Goal: Communication & Community: Answer question/provide support

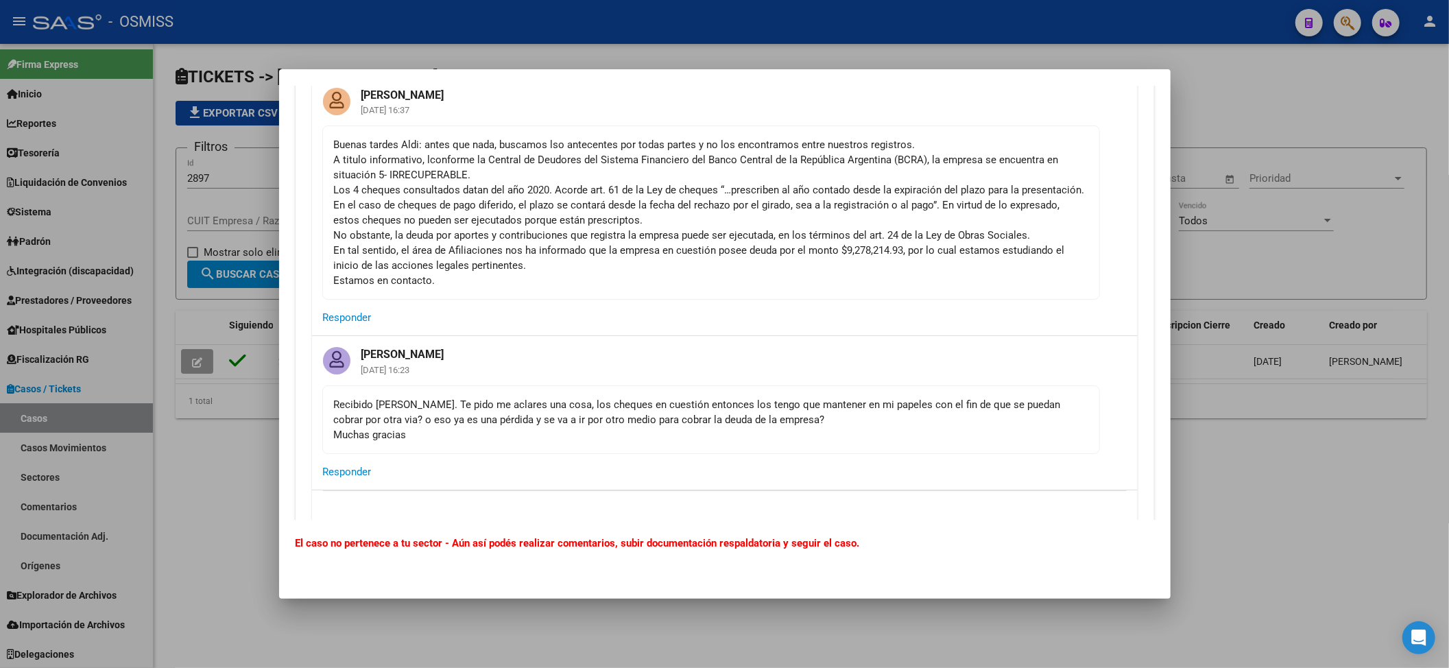
scroll to position [274, 0]
click at [239, 442] on div at bounding box center [724, 334] width 1449 height 668
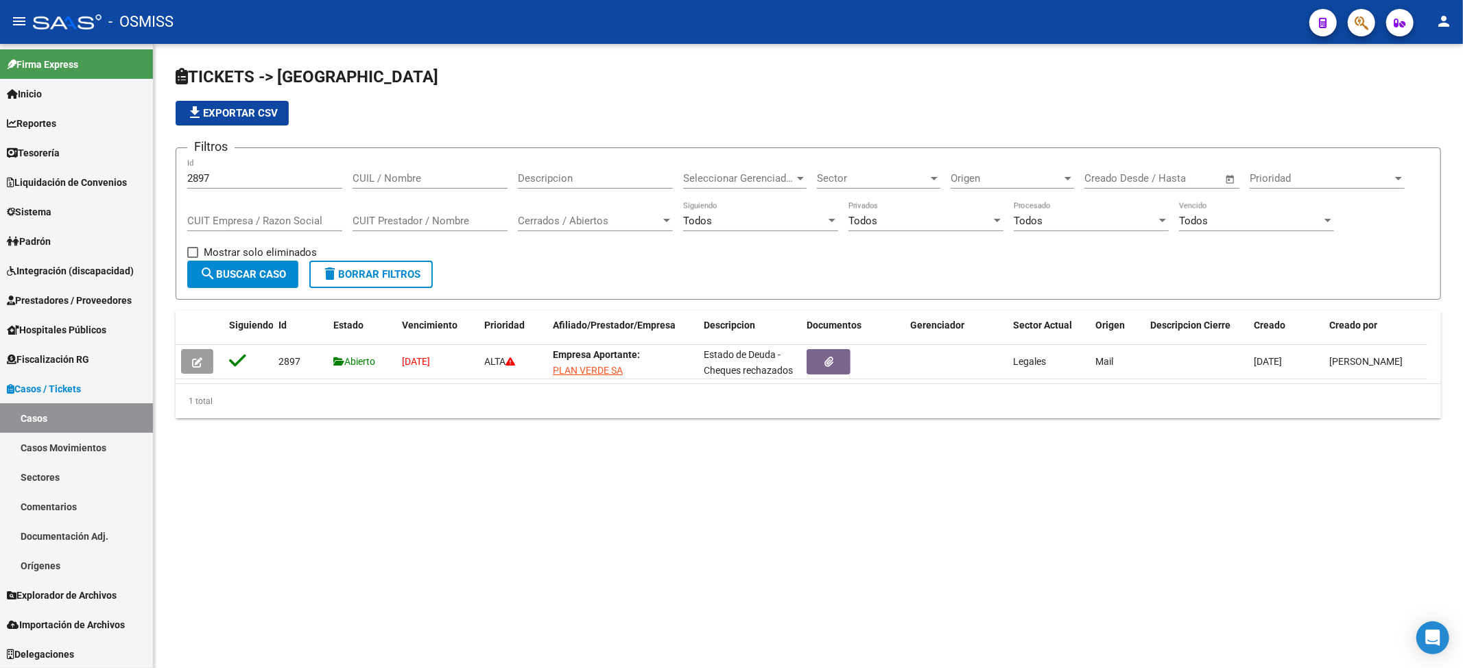
drag, startPoint x: 235, startPoint y: 162, endPoint x: 233, endPoint y: 187, distance: 24.7
click at [235, 163] on div "2897 Id" at bounding box center [264, 173] width 155 height 29
click at [231, 187] on div "2897 Id" at bounding box center [264, 180] width 155 height 43
drag, startPoint x: 231, startPoint y: 178, endPoint x: 108, endPoint y: 171, distance: 123.7
click at [112, 171] on mat-sidenav-container "Firma Express Inicio Calendario SSS Instructivos Contacto OS Reportes Ingresos …" at bounding box center [731, 356] width 1463 height 624
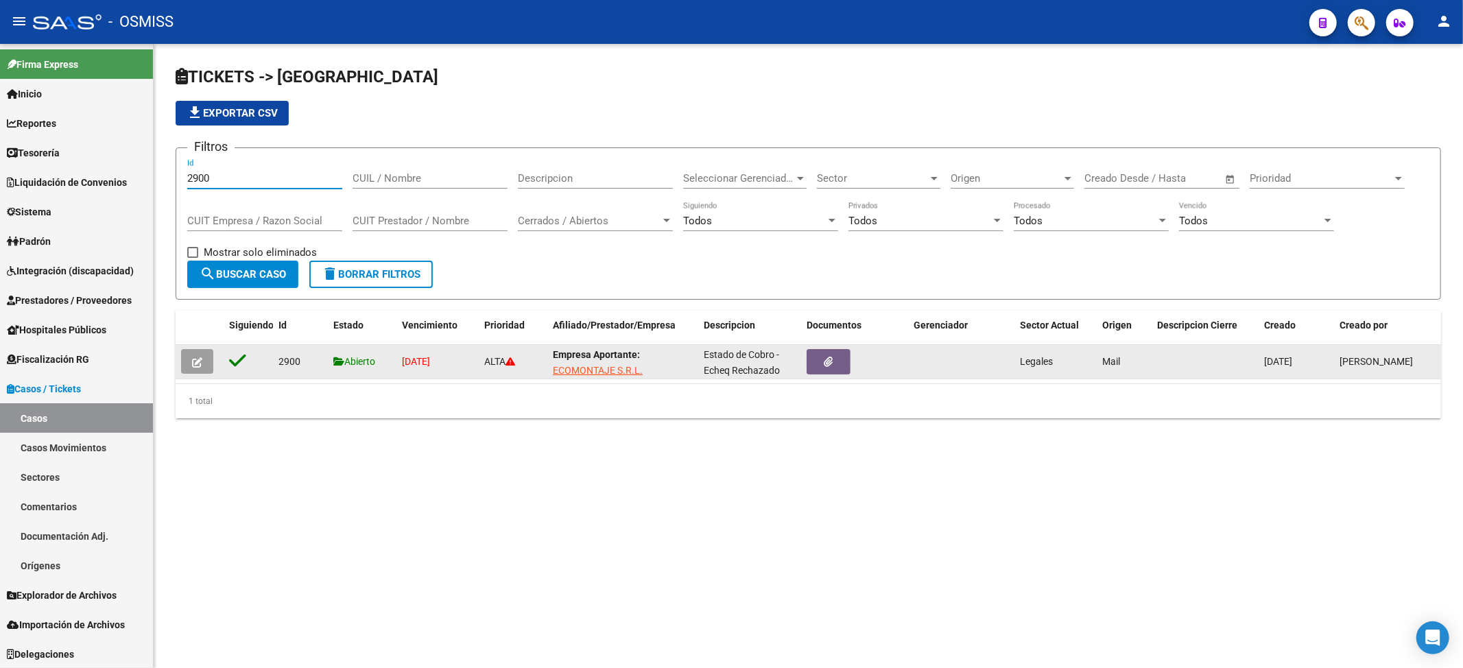
type input "2900"
click at [179, 357] on datatable-body-cell at bounding box center [200, 362] width 48 height 34
click at [188, 360] on button "button" at bounding box center [197, 361] width 32 height 25
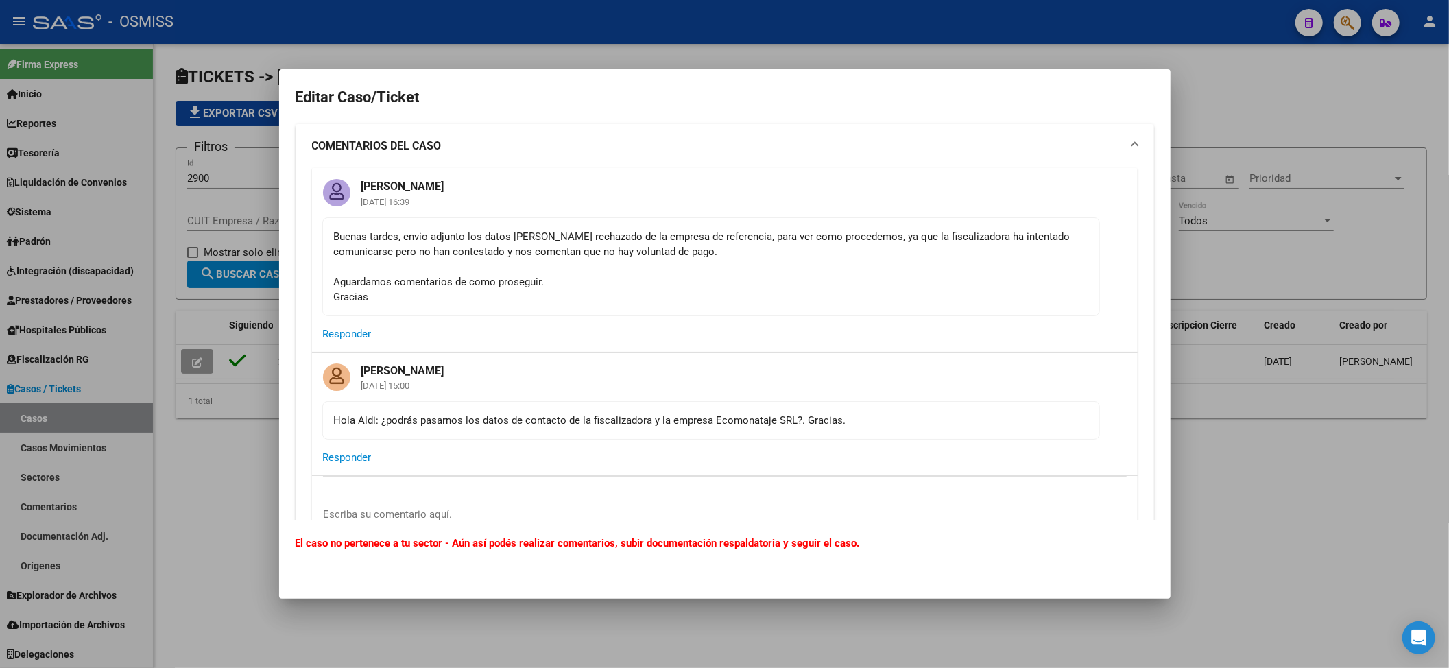
scroll to position [182, 0]
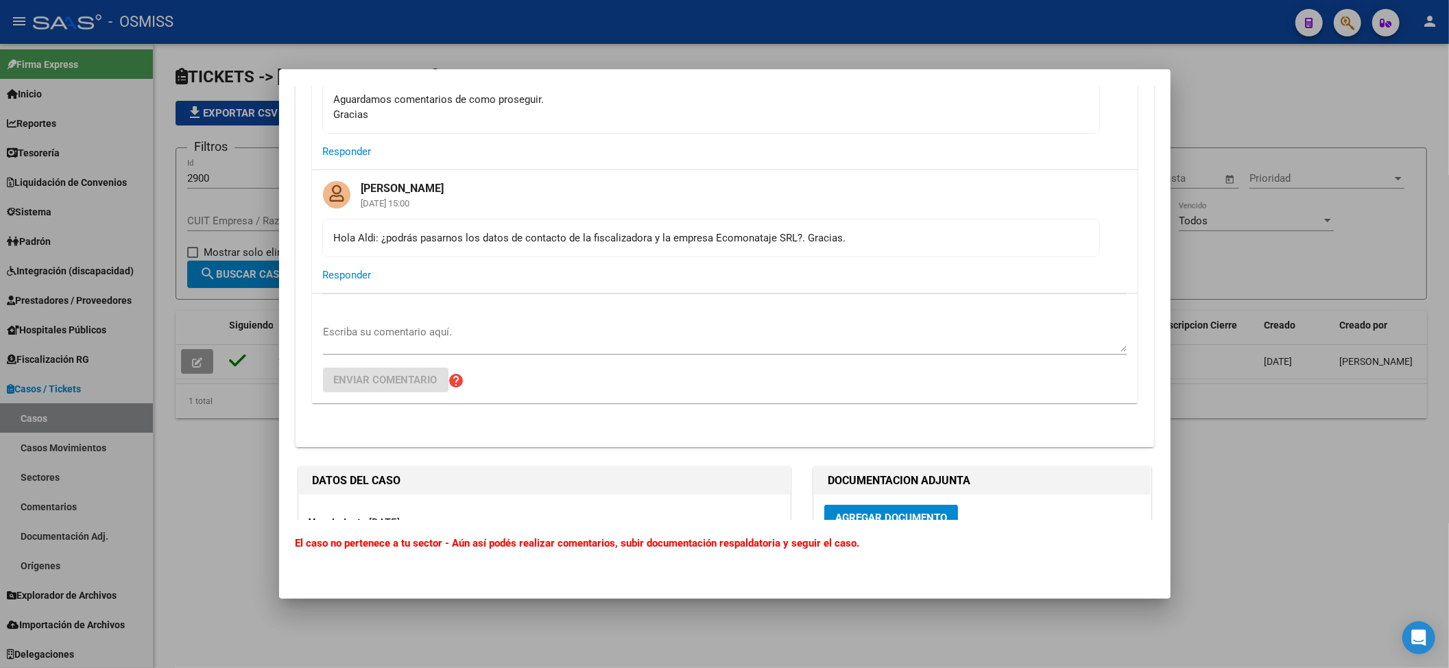
click at [498, 351] on textarea "Escriba su comentario aquí." at bounding box center [725, 337] width 804 height 27
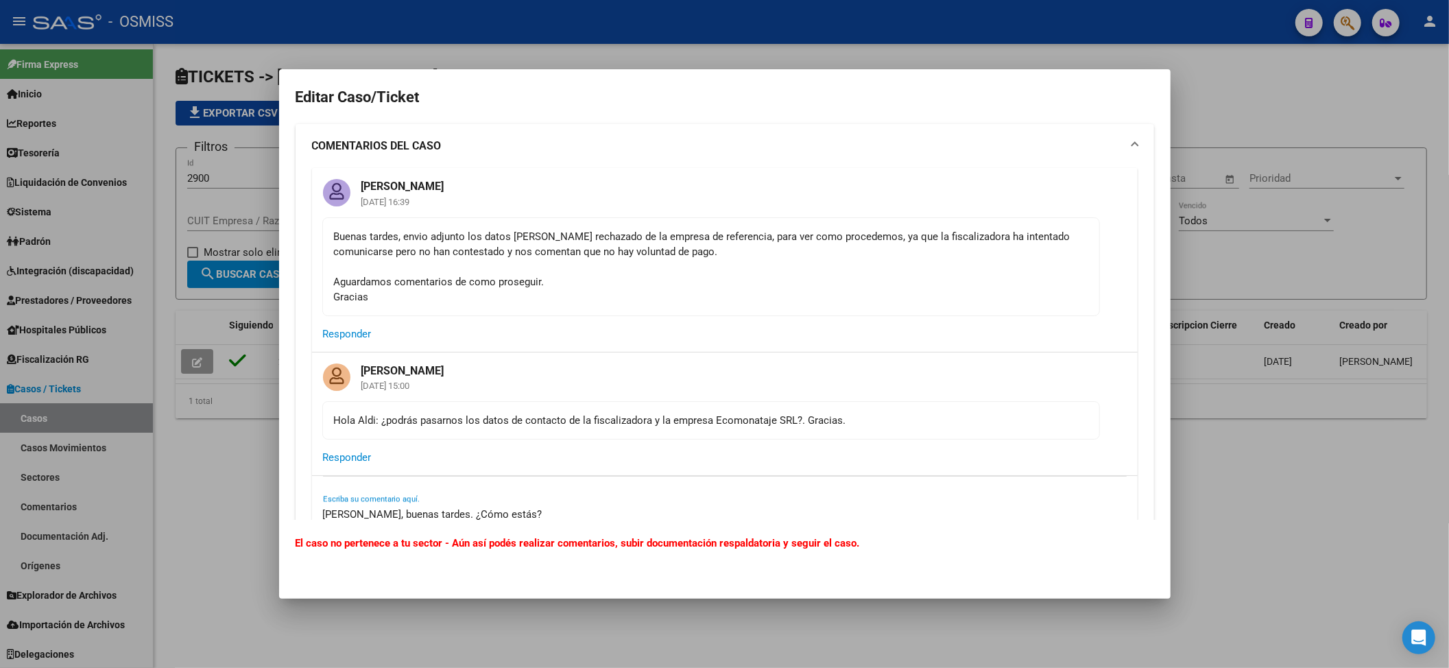
scroll to position [274, 0]
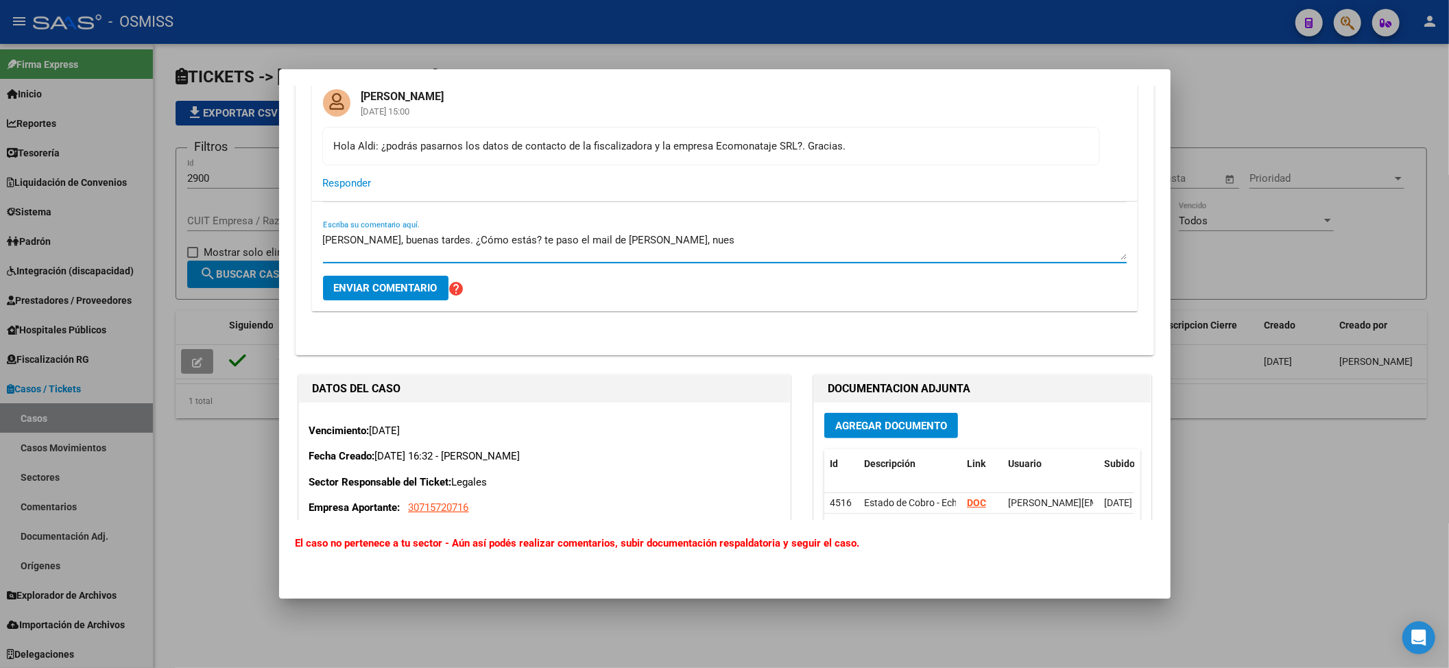
drag, startPoint x: 615, startPoint y: 244, endPoint x: 623, endPoint y: 237, distance: 10.7
drag, startPoint x: 623, startPoint y: 237, endPoint x: 599, endPoint y: 248, distance: 26.7
click at [599, 248] on textarea "[PERSON_NAME], buenas tardes. ¿Cómo estás? te paso el mail de [PERSON_NAME], nu…" at bounding box center [725, 246] width 804 height 27
click at [676, 246] on textarea "[PERSON_NAME], buenas tardes. ¿Cómo estás? te paso el mail de [PERSON_NAME], nu…" at bounding box center [725, 246] width 804 height 27
paste textarea "[PERSON_NAME][EMAIL_ADDRESS][DOMAIN_NAME]>"
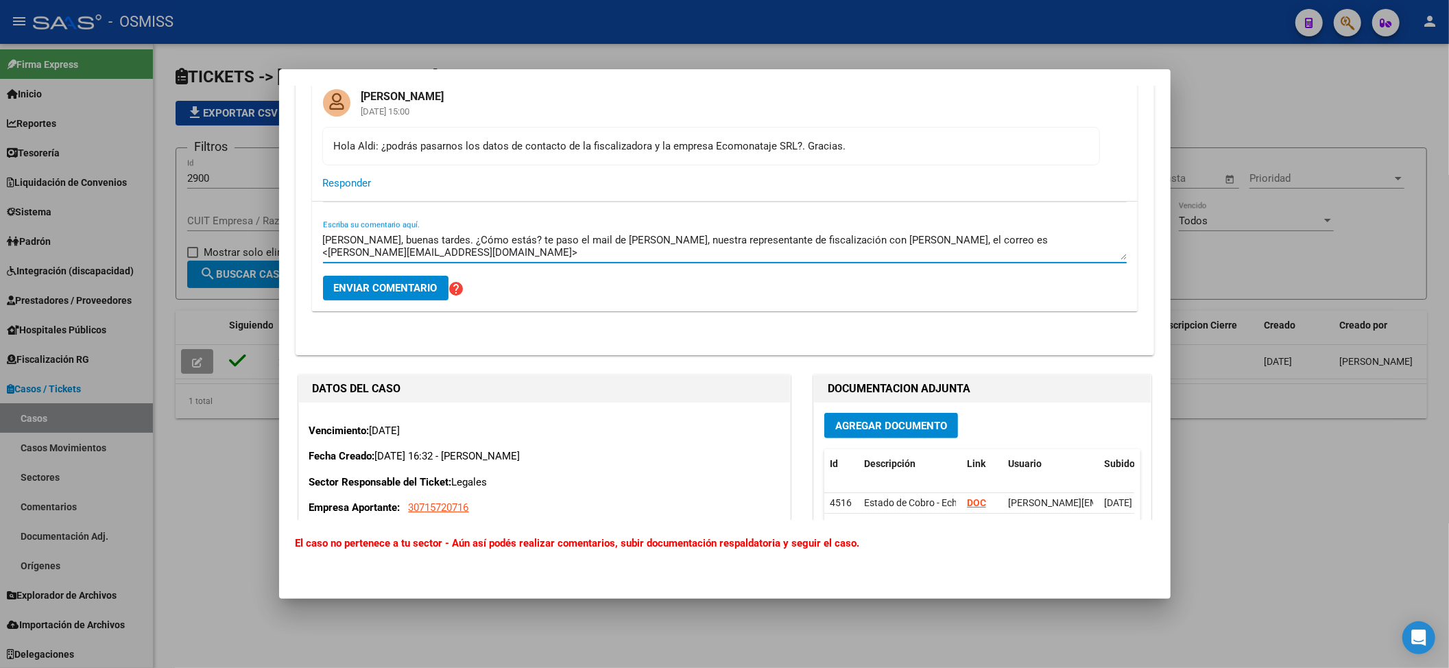
click at [934, 240] on textarea "[PERSON_NAME], buenas tardes. ¿Cómo estás? te paso el mail de [PERSON_NAME], nu…" at bounding box center [725, 246] width 804 height 27
click at [1102, 242] on textarea "[PERSON_NAME], buenas tardes. ¿Cómo estás? te paso el mail de [PERSON_NAME], nu…" at bounding box center [725, 246] width 804 height 27
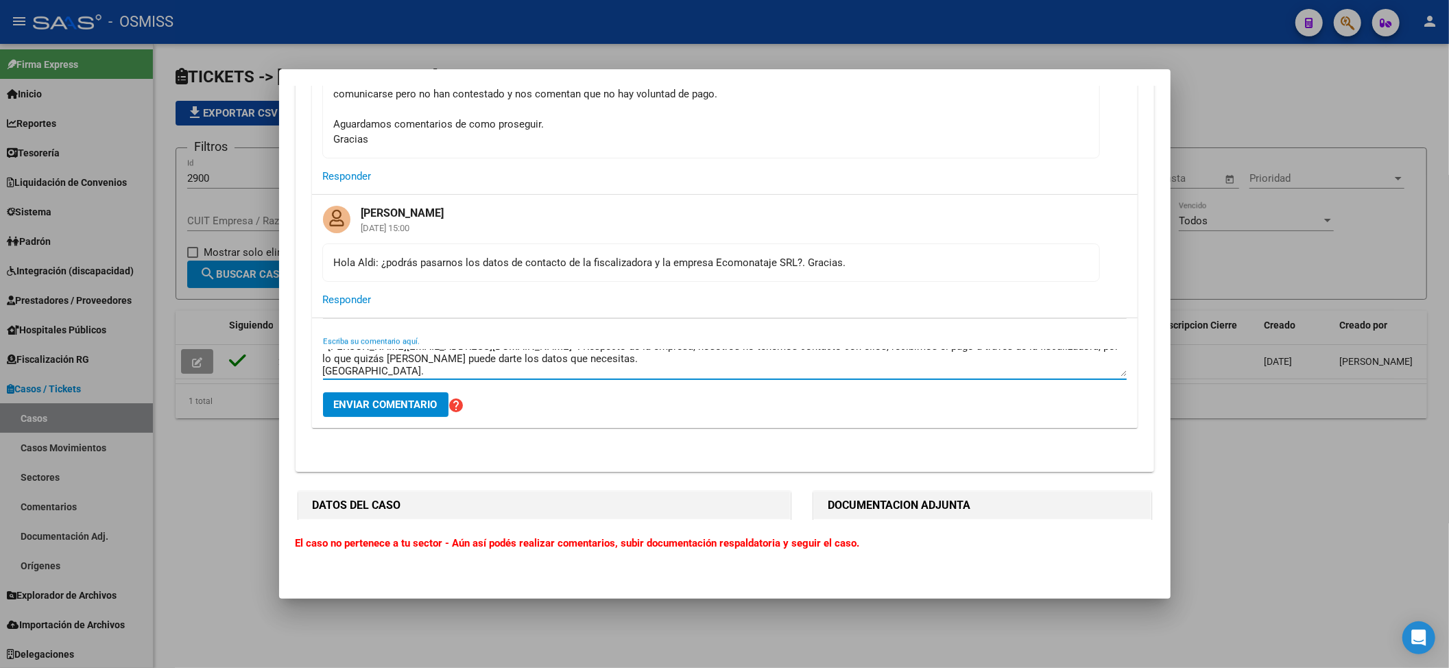
scroll to position [182, 0]
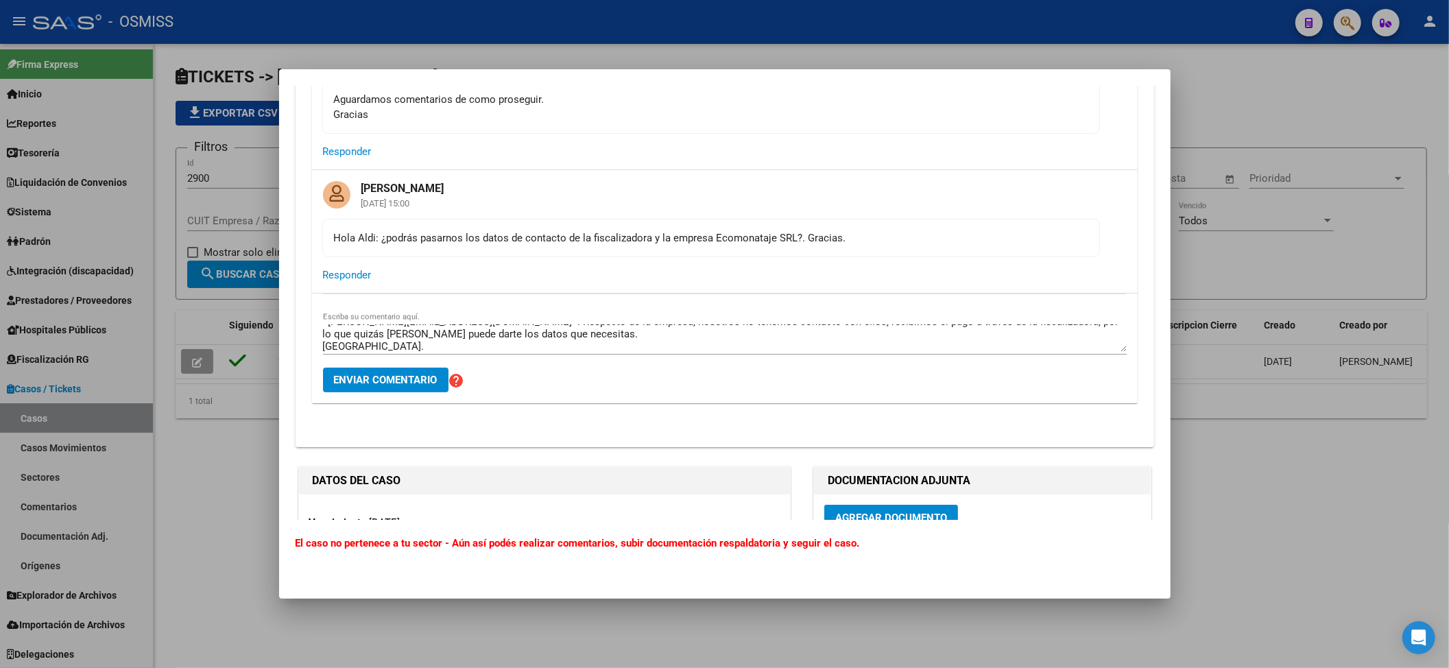
drag, startPoint x: 437, startPoint y: 383, endPoint x: 707, endPoint y: 503, distance: 295.4
click at [703, 508] on div "Editar Caso/Ticket COMENTARIOS DEL CASO [PERSON_NAME] [DATE] 16:39 Buenas tarde…" at bounding box center [725, 486] width 859 height 1168
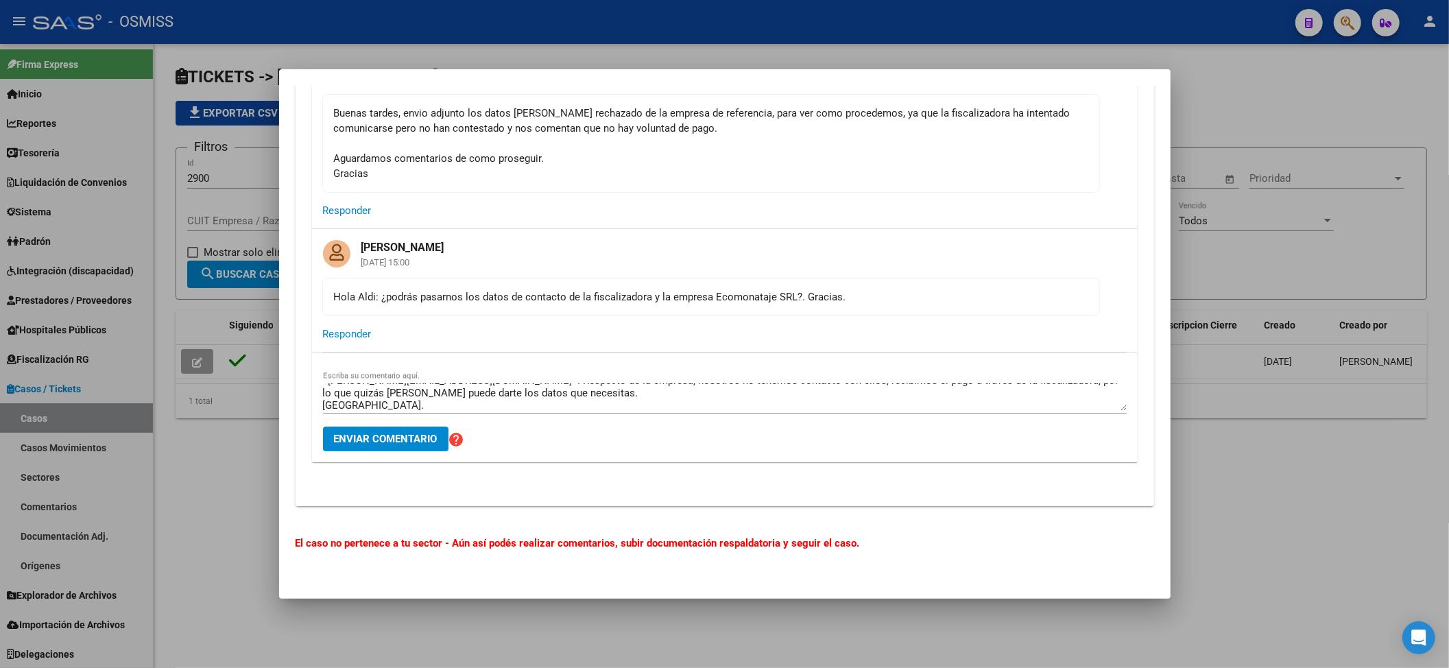
scroll to position [91, 0]
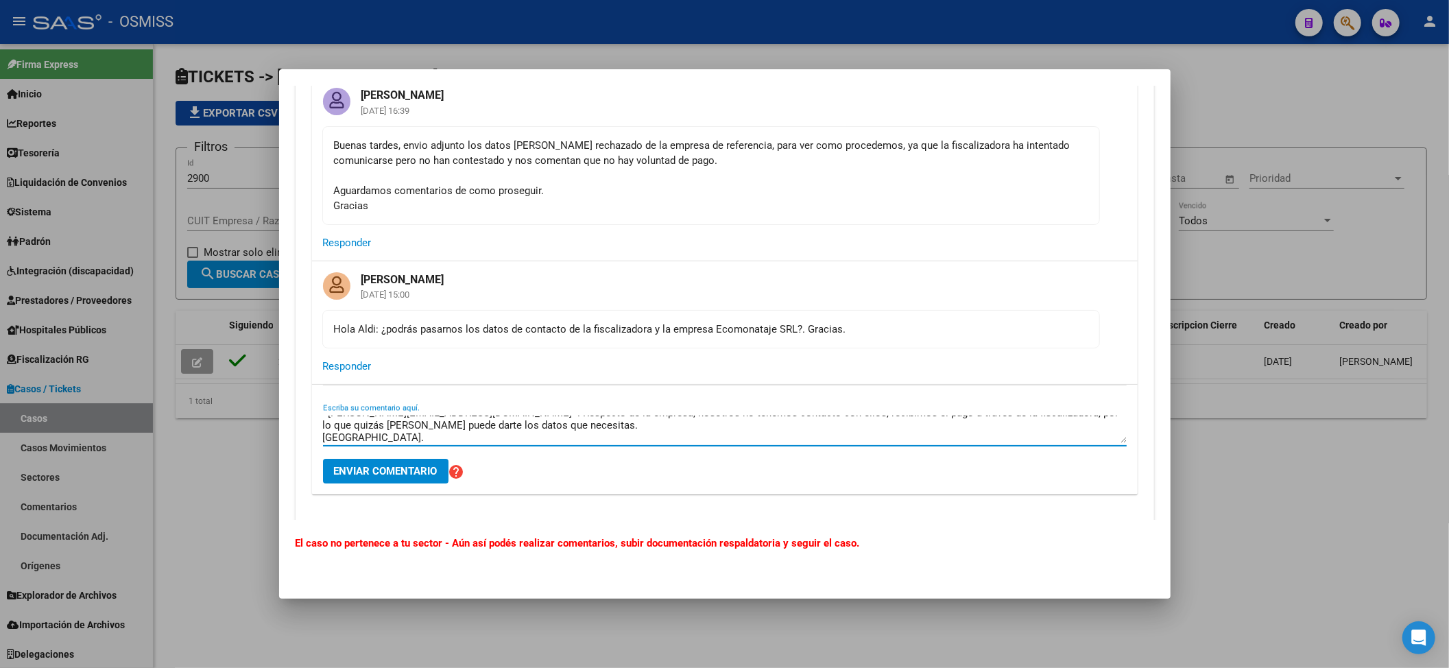
click at [506, 424] on textarea "[PERSON_NAME], buenas tardes. ¿Cómo estás? te paso el mail de [PERSON_NAME], nu…" at bounding box center [725, 429] width 804 height 27
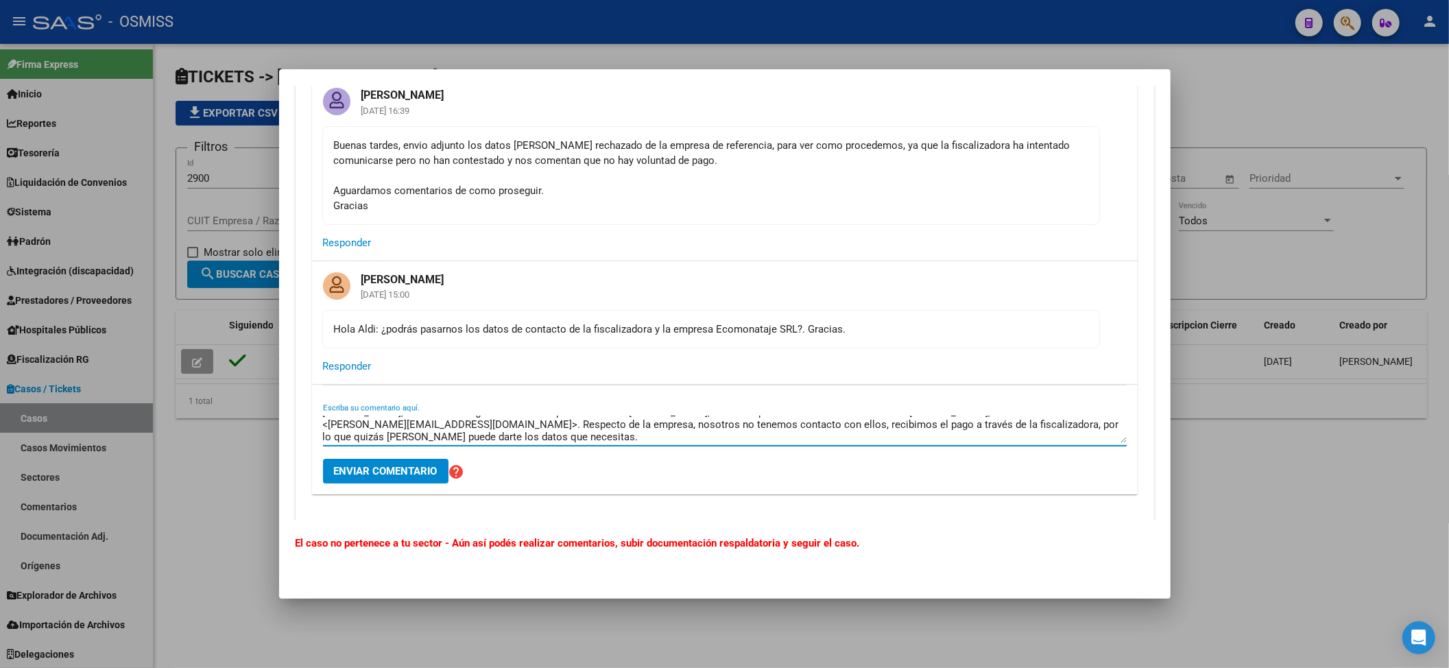
scroll to position [0, 0]
click at [1008, 442] on textarea "[PERSON_NAME], buenas tardes. ¿Cómo estás? te paso el mail de [PERSON_NAME], nu…" at bounding box center [725, 429] width 804 height 27
click at [832, 427] on textarea "[PERSON_NAME], buenas tardes. ¿Cómo estás? te paso el mail de [PERSON_NAME], nu…" at bounding box center [725, 429] width 804 height 27
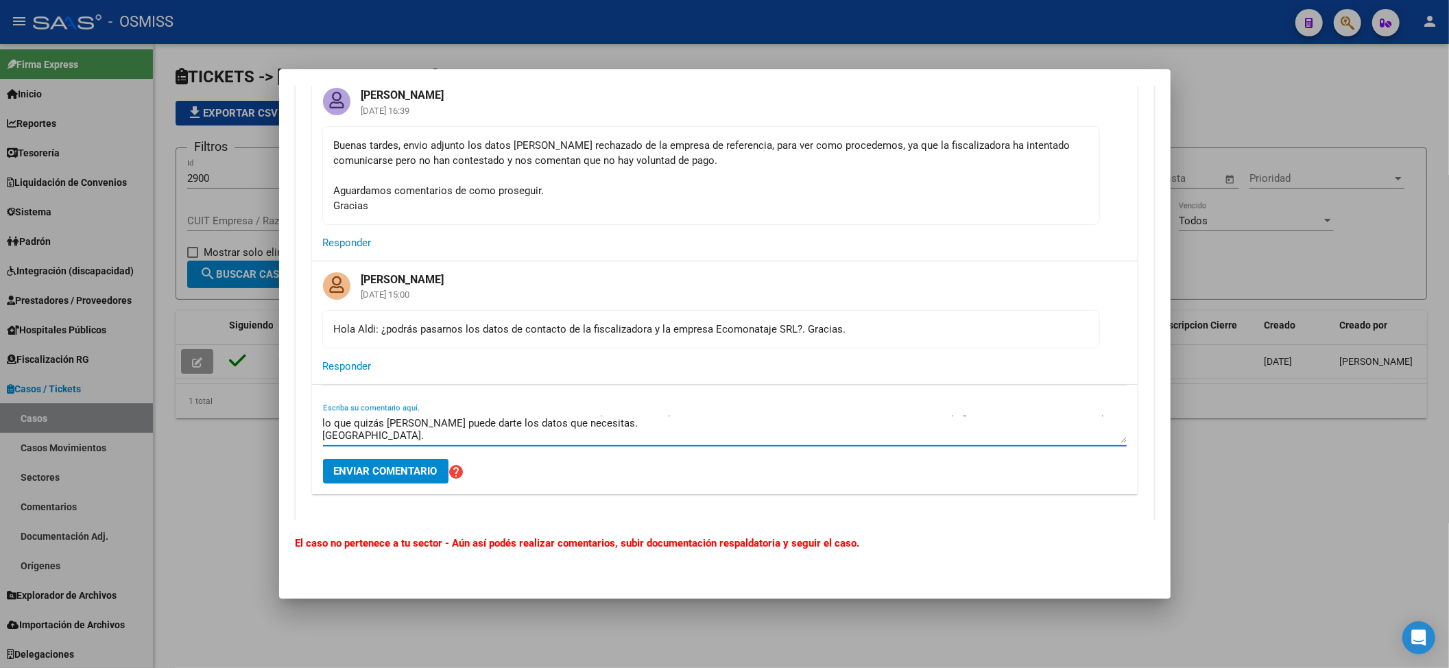
type textarea "[PERSON_NAME], buenas tardes. ¿Cómo estás? te paso el mail de [PERSON_NAME], nu…"
click at [403, 470] on span "Enviar comentario" at bounding box center [386, 471] width 104 height 12
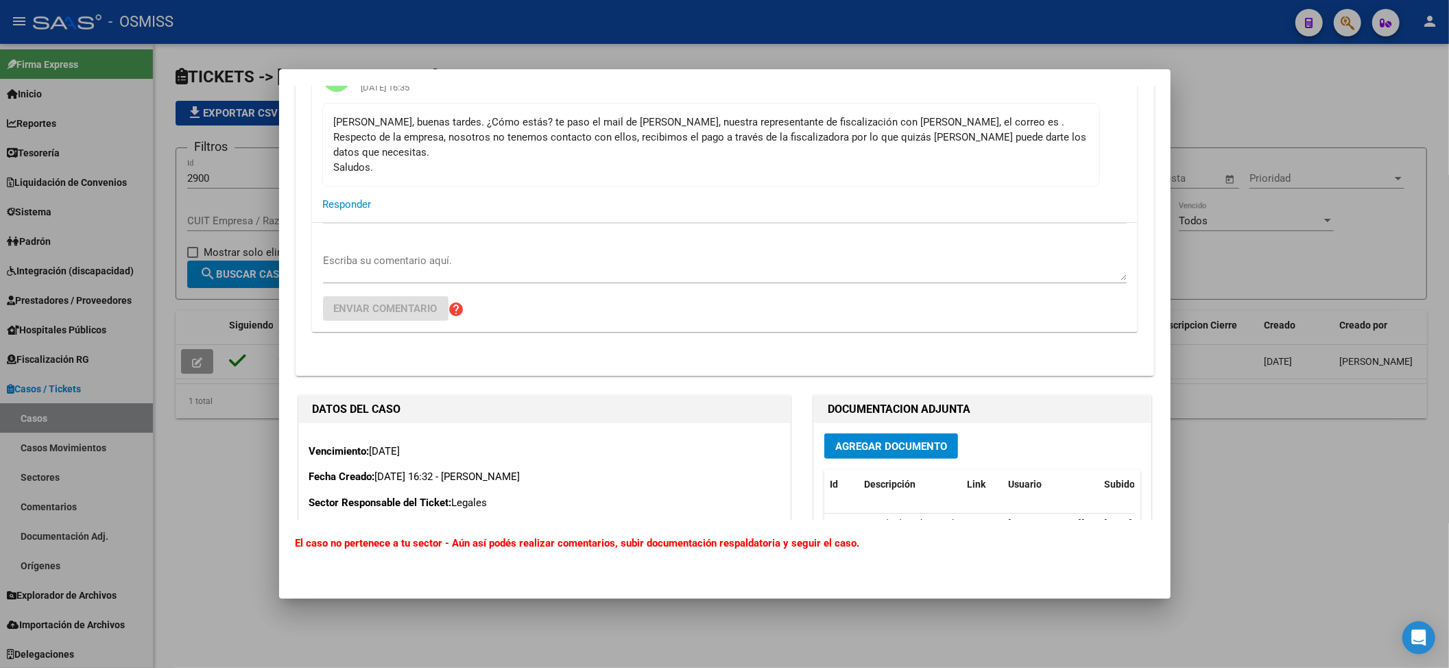
scroll to position [274, 0]
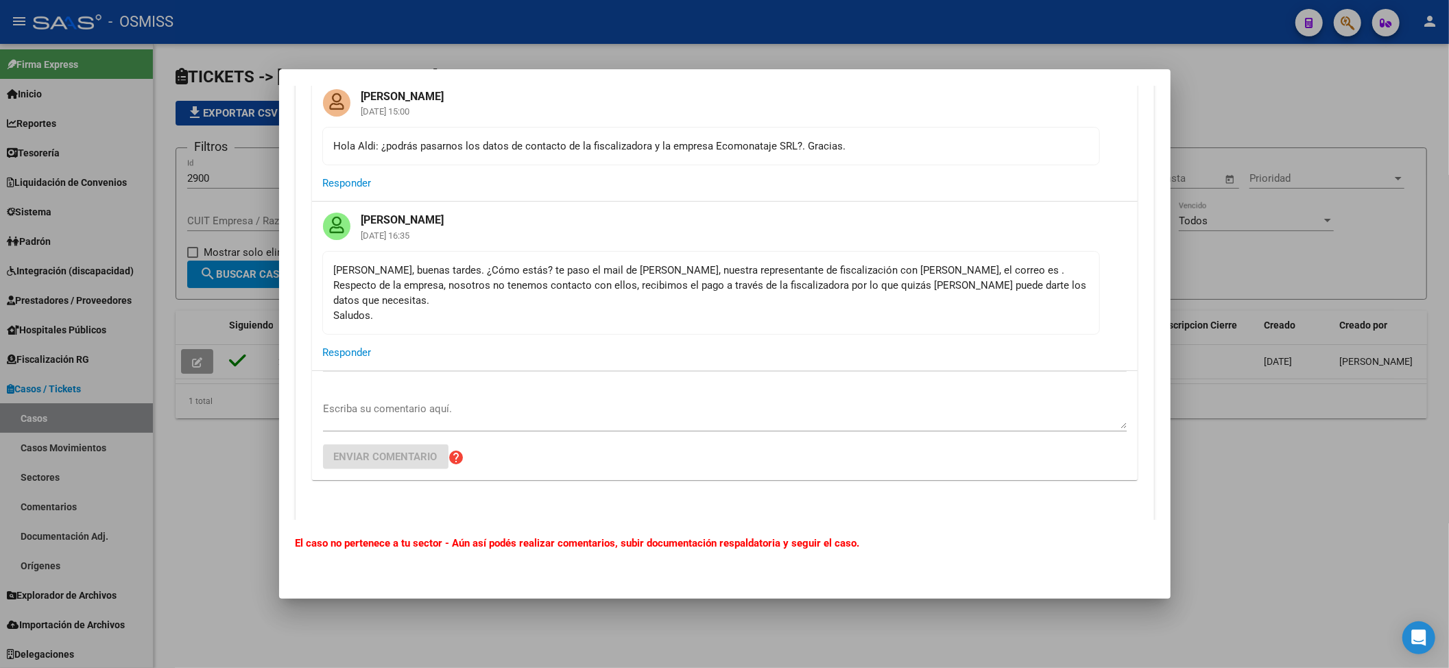
click at [964, 280] on div "[PERSON_NAME], buenas tardes. ¿Cómo estás? te paso el mail de [PERSON_NAME], nu…" at bounding box center [711, 293] width 755 height 60
click at [958, 272] on div "[PERSON_NAME], buenas tardes. ¿Cómo estás? te paso el mail de [PERSON_NAME], nu…" at bounding box center [711, 293] width 755 height 60
click at [945, 270] on div "[PERSON_NAME], buenas tardes. ¿Cómo estás? te paso el mail de [PERSON_NAME], nu…" at bounding box center [711, 293] width 755 height 60
click at [464, 401] on textarea "Escriba su comentario aquí." at bounding box center [725, 414] width 804 height 27
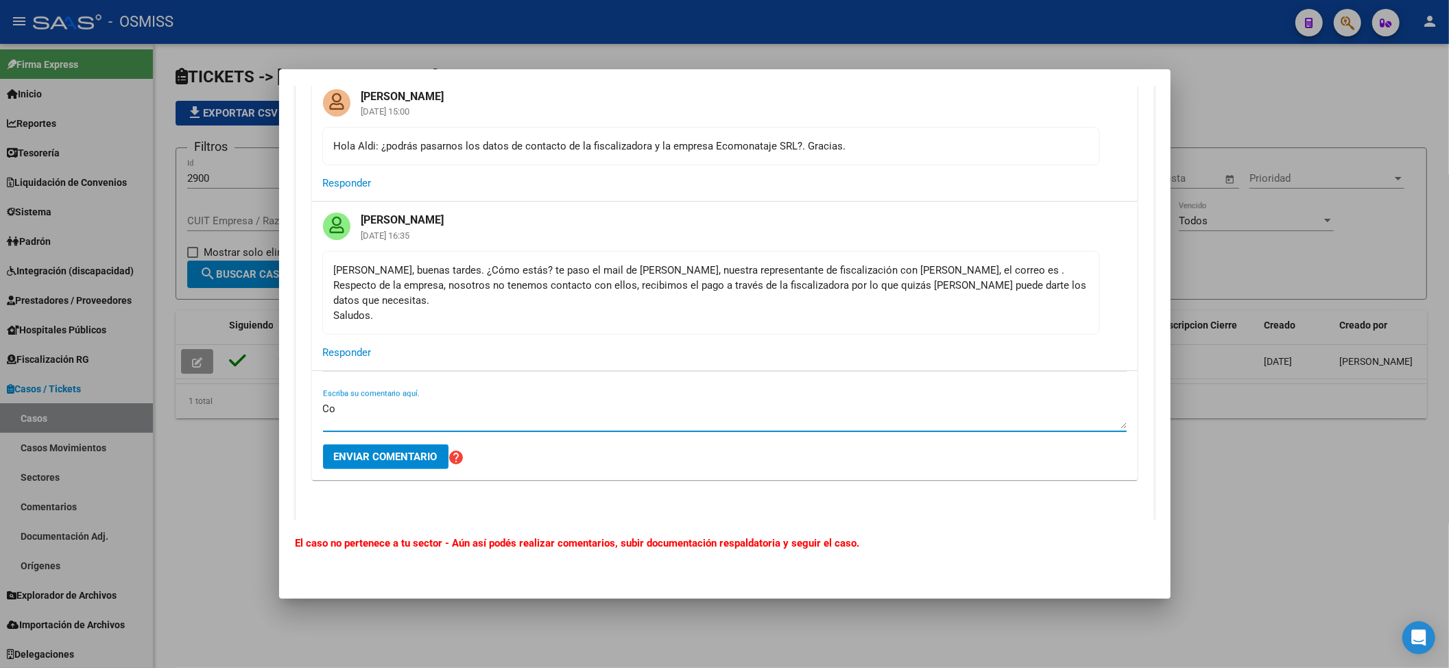
type textarea "C"
paste textarea "[PERSON_NAME]@viasanosalud.com.a"
type textarea "Sumo mail de la fiscalizadora: [PERSON_NAME][EMAIL_ADDRESS][DOMAIN_NAME]"
click at [373, 456] on button "Enviar comentario" at bounding box center [386, 457] width 126 height 25
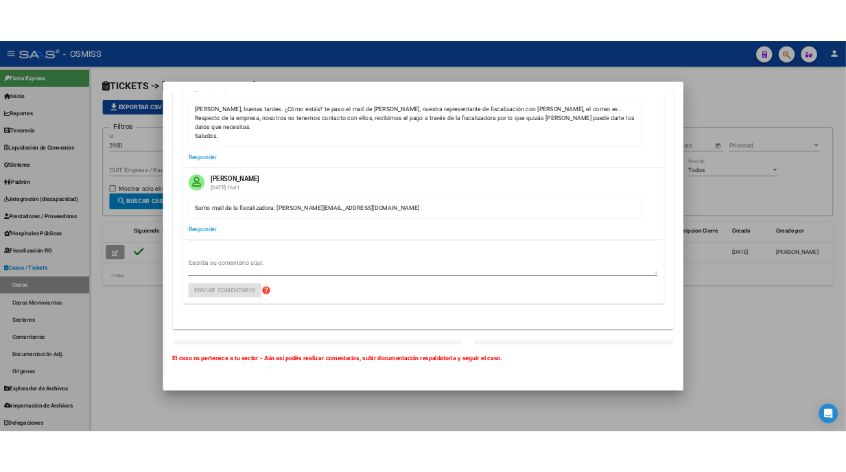
scroll to position [457, 0]
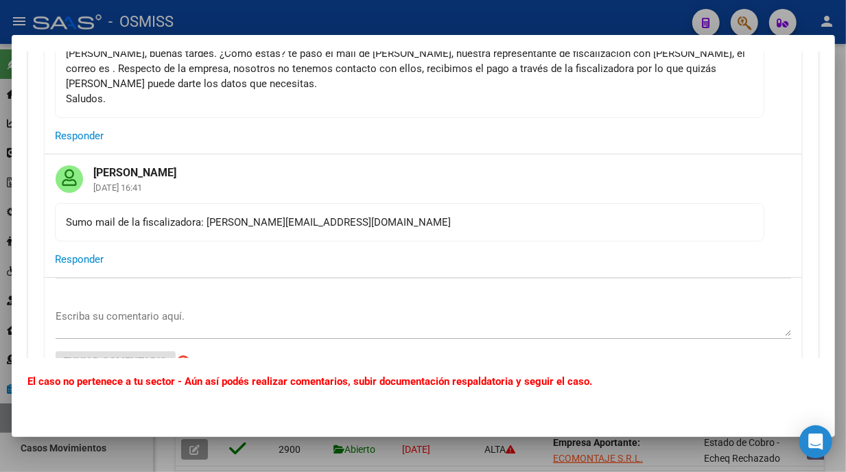
click at [427, 221] on div "Sumo mail de la fiscalizadora: [PERSON_NAME][EMAIL_ADDRESS][DOMAIN_NAME]" at bounding box center [410, 222] width 686 height 15
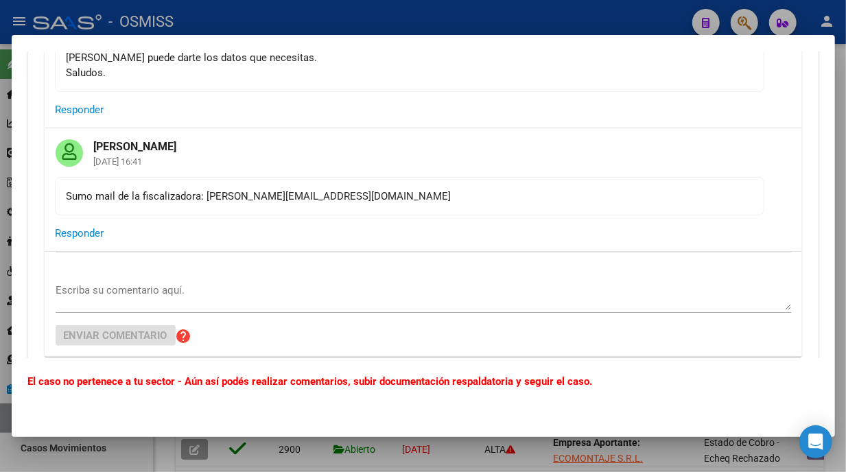
scroll to position [182, 0]
